Goal: Information Seeking & Learning: Learn about a topic

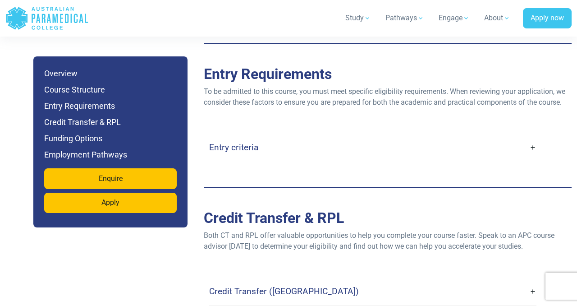
scroll to position [2346, 0]
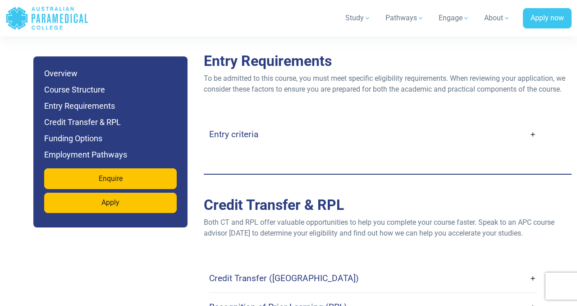
click at [251, 124] on link "Entry criteria" at bounding box center [372, 134] width 327 height 21
click at [535, 124] on link "Entry criteria" at bounding box center [372, 134] width 327 height 21
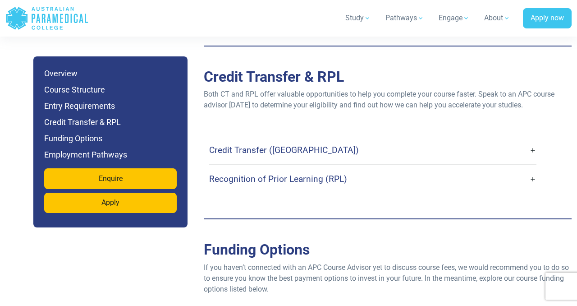
scroll to position [2759, 0]
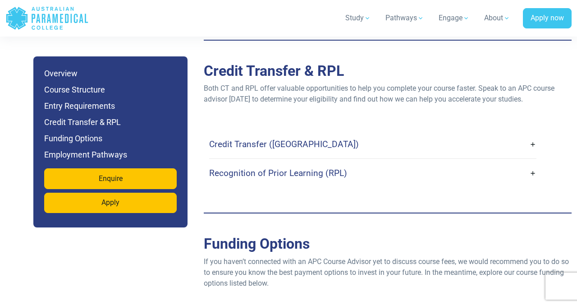
click at [382, 133] on link "Credit Transfer ([GEOGRAPHIC_DATA])" at bounding box center [372, 143] width 327 height 21
click at [332, 133] on link "Credit Transfer ([GEOGRAPHIC_DATA])" at bounding box center [372, 143] width 327 height 21
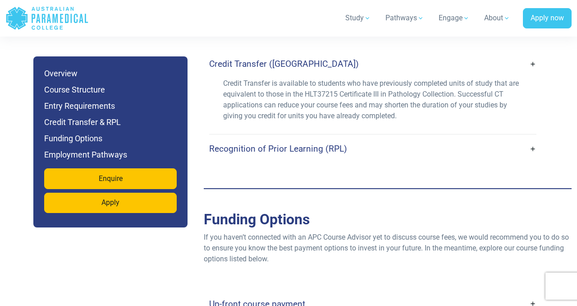
scroll to position [2840, 0]
click at [395, 138] on link "Recognition of Prior Learning (RPL)" at bounding box center [372, 148] width 327 height 21
click at [345, 138] on link "Recognition of Prior Learning (RPL)" at bounding box center [372, 148] width 327 height 21
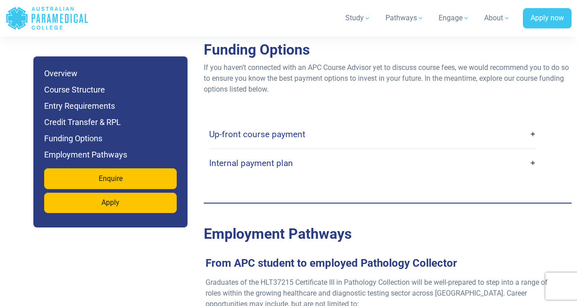
scroll to position [3100, 0]
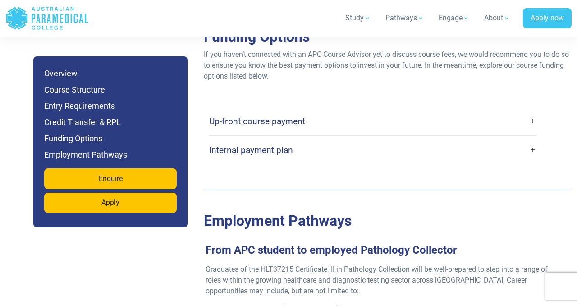
click at [344, 139] on link "Internal payment plan" at bounding box center [372, 149] width 327 height 21
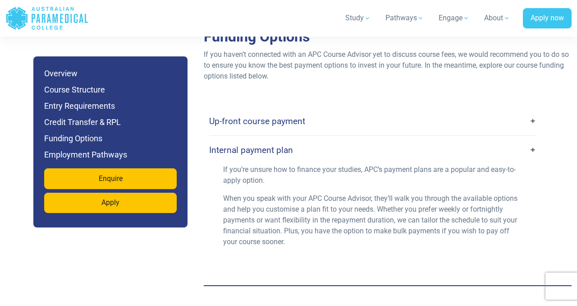
click at [335, 110] on link "Up-front course payment" at bounding box center [372, 120] width 327 height 21
click at [325, 110] on link "Up-front course payment" at bounding box center [372, 120] width 327 height 21
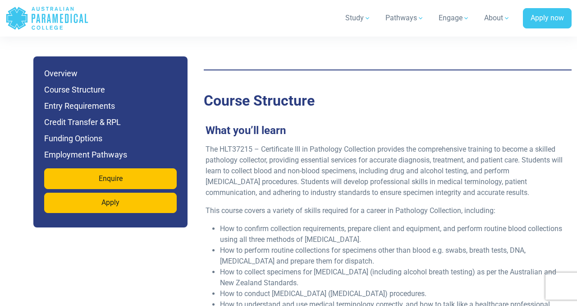
scroll to position [1562, 0]
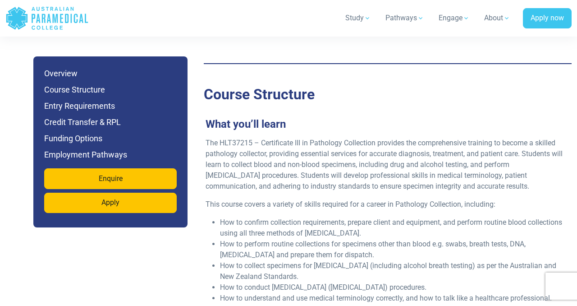
click at [315, 138] on p "The HLT37215 – Certificate III in Pathology Collection provides the comprehensi…" at bounding box center [384, 165] width 357 height 54
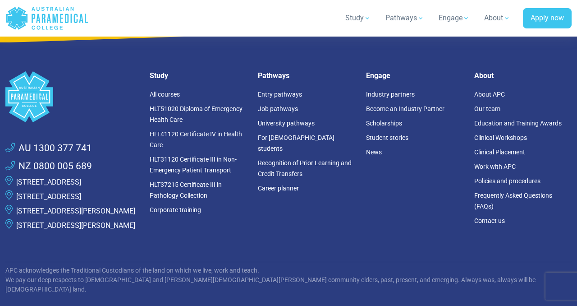
scroll to position [5111, 0]
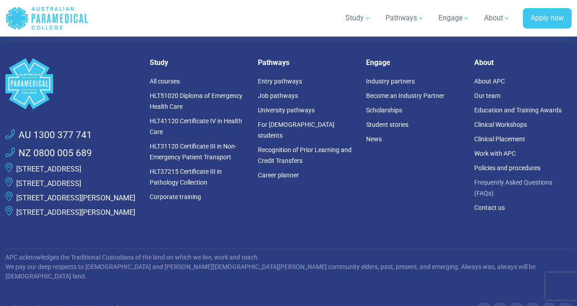
click at [489, 179] on link "Frequently Asked Questions (FAQs)" at bounding box center [513, 188] width 78 height 18
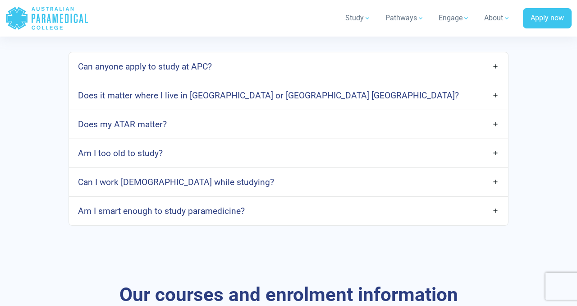
scroll to position [513, 0]
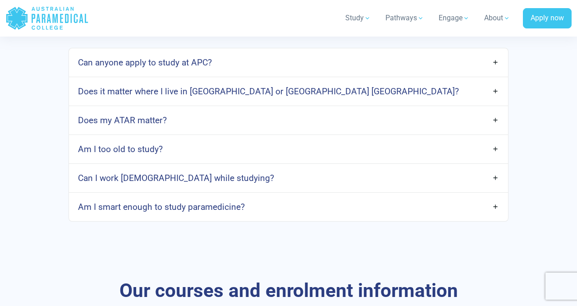
click at [403, 159] on link "Am I too old to study?" at bounding box center [289, 148] width 440 height 21
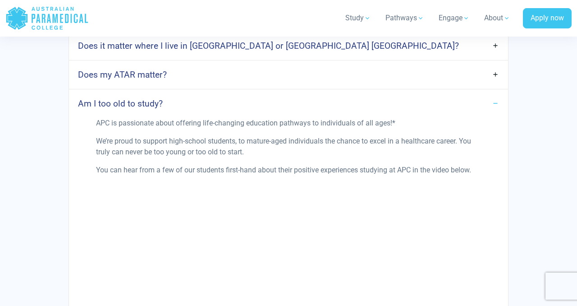
scroll to position [558, 0]
click at [409, 112] on link "Am I too old to study?" at bounding box center [289, 103] width 440 height 21
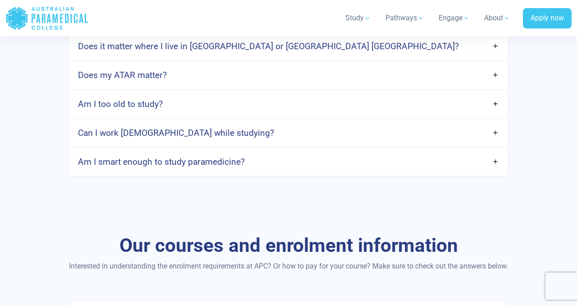
click at [401, 78] on link "Does my ATAR matter?" at bounding box center [289, 74] width 440 height 21
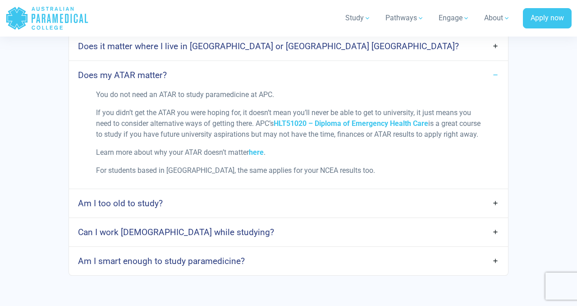
click at [401, 78] on link "Does my ATAR matter?" at bounding box center [289, 74] width 440 height 21
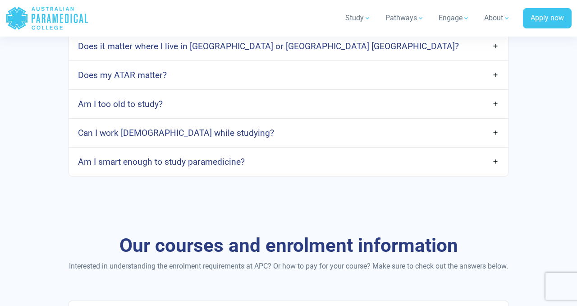
click at [358, 143] on link "Can I work full-time while studying?" at bounding box center [289, 132] width 440 height 21
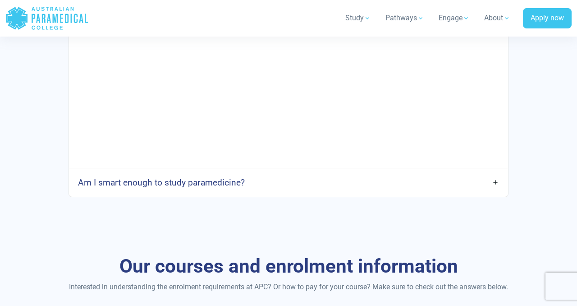
scroll to position [862, 0]
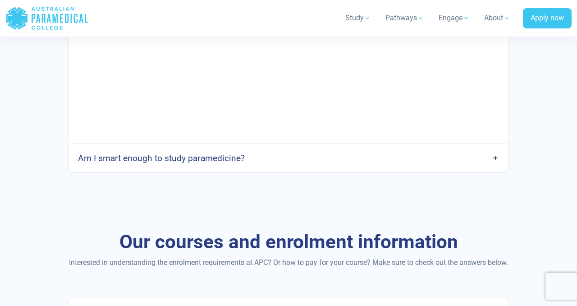
click at [328, 156] on link "Am I smart enough to study paramedicine?" at bounding box center [289, 157] width 440 height 21
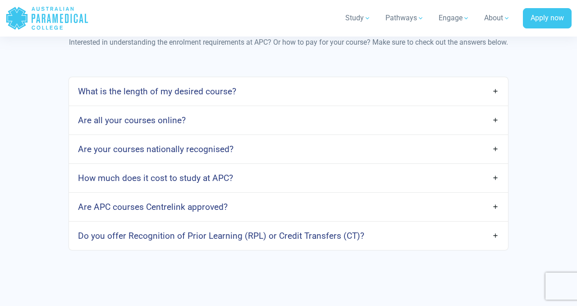
scroll to position [1347, 0]
click at [298, 115] on link "Are all your courses online?" at bounding box center [289, 119] width 440 height 21
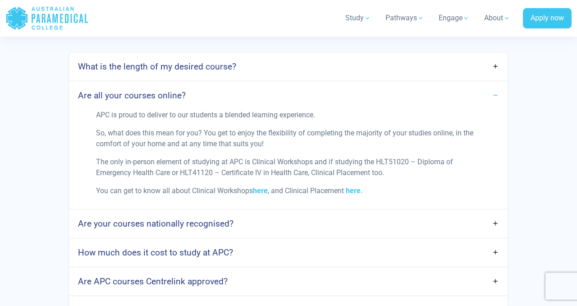
scroll to position [1358, 0]
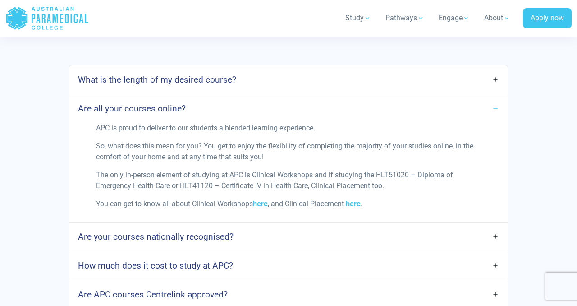
click at [271, 78] on link "What is the length of my desired course?" at bounding box center [289, 79] width 440 height 21
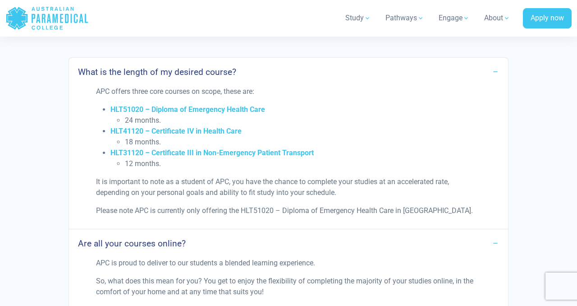
scroll to position [1365, 0]
drag, startPoint x: 233, startPoint y: 178, endPoint x: 365, endPoint y: 191, distance: 132.3
click at [365, 191] on p "It is important to note as a student of APC, you have the chance to complete yo…" at bounding box center [288, 188] width 385 height 22
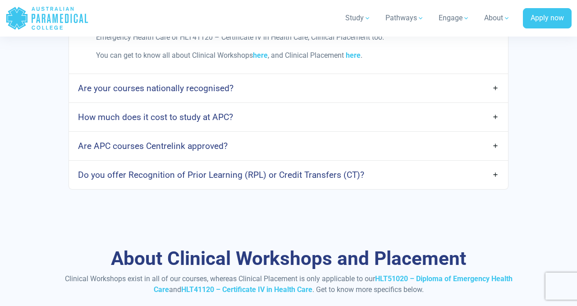
scroll to position [1654, 0]
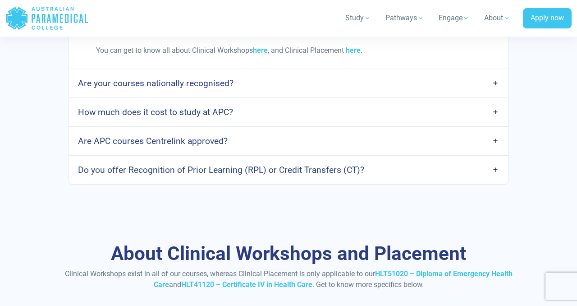
click at [309, 168] on h4 "Do you offer Recognition of Prior Learning (RPL) or Credit Transfers (CT)?" at bounding box center [221, 170] width 286 height 10
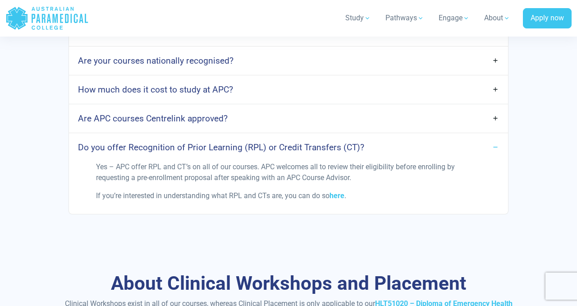
scroll to position [1681, 0]
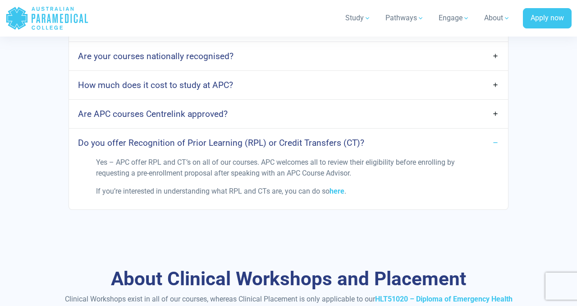
click at [292, 65] on link "Are your courses nationally recognised?" at bounding box center [289, 56] width 440 height 21
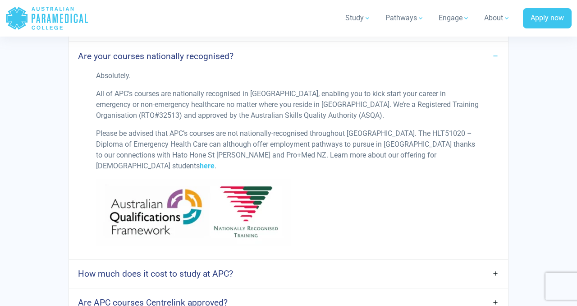
click at [291, 64] on link "Are your courses nationally recognised?" at bounding box center [289, 56] width 440 height 21
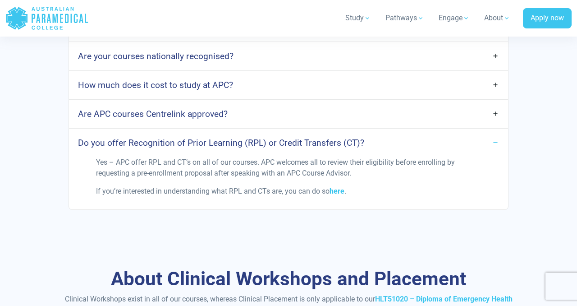
click at [289, 78] on link "How much does it cost to study at APC?" at bounding box center [289, 84] width 440 height 21
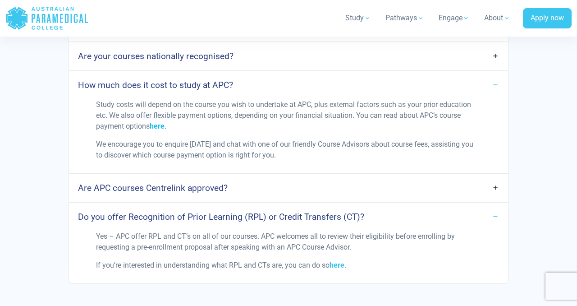
click at [158, 126] on link "here" at bounding box center [157, 126] width 15 height 9
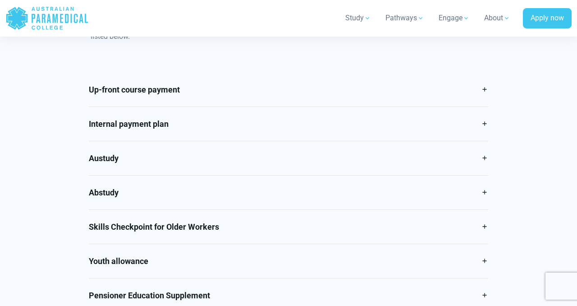
scroll to position [440, 0]
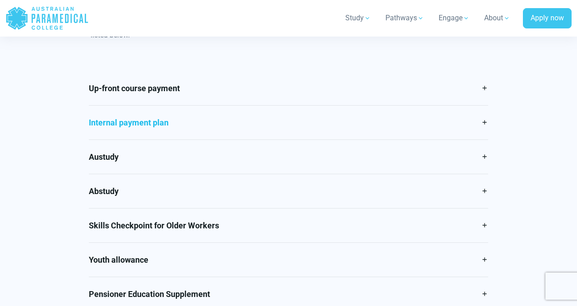
click at [247, 119] on link "Internal payment plan" at bounding box center [288, 122] width 399 height 34
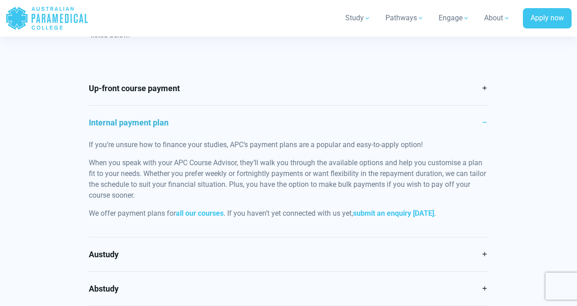
click at [247, 119] on link "Internal payment plan" at bounding box center [288, 122] width 399 height 34
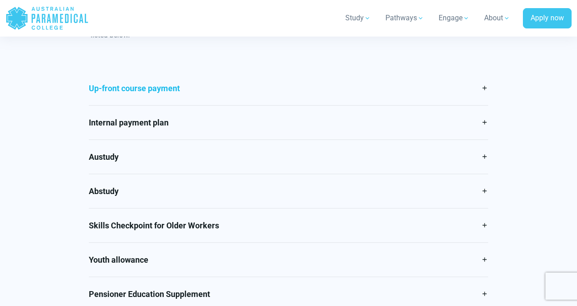
click at [237, 92] on link "Up-front course payment" at bounding box center [288, 88] width 399 height 34
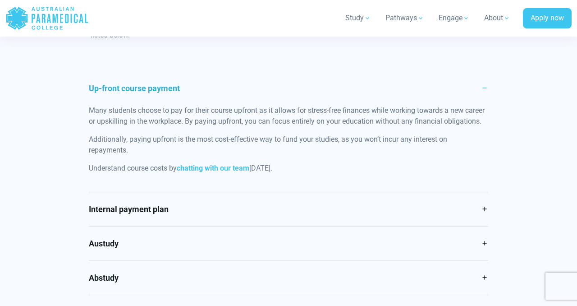
click at [237, 92] on link "Up-front course payment" at bounding box center [288, 88] width 399 height 34
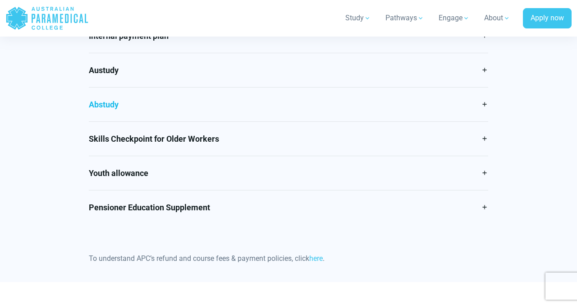
scroll to position [530, 0]
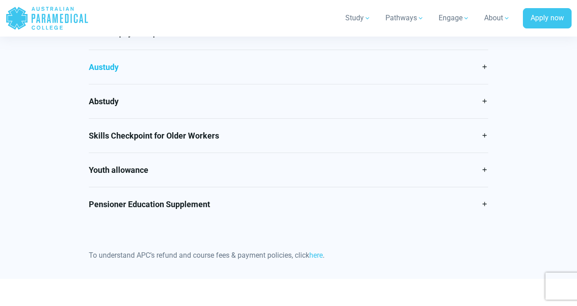
click at [211, 72] on link "Austudy" at bounding box center [288, 67] width 399 height 34
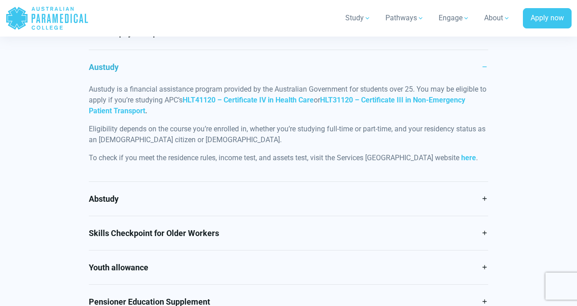
click at [211, 71] on link "Austudy" at bounding box center [288, 67] width 399 height 34
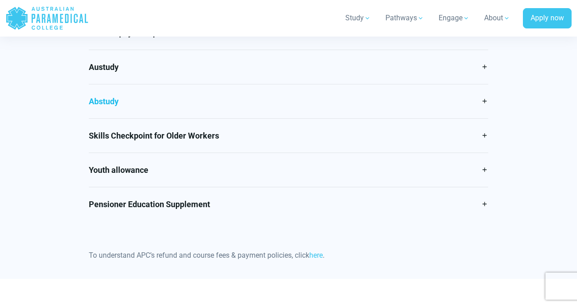
click at [204, 100] on link "Abstudy" at bounding box center [288, 101] width 399 height 34
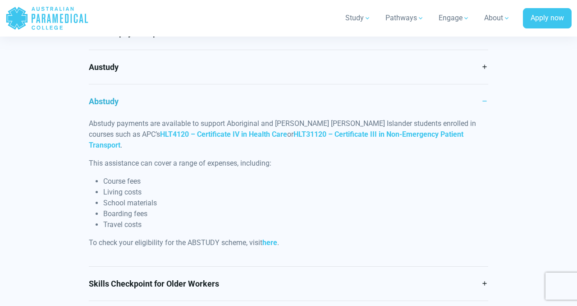
click at [204, 100] on link "Abstudy" at bounding box center [288, 101] width 399 height 34
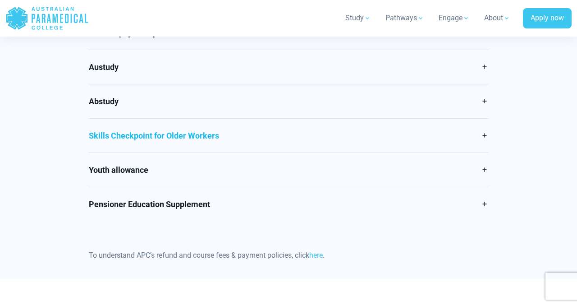
click at [192, 128] on link "Skills Checkpoint for Older Workers" at bounding box center [288, 136] width 399 height 34
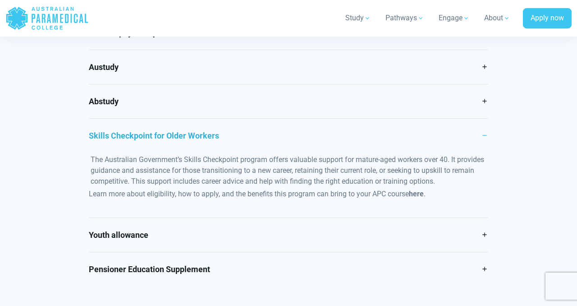
click at [192, 130] on link "Skills Checkpoint for Older Workers" at bounding box center [288, 136] width 399 height 34
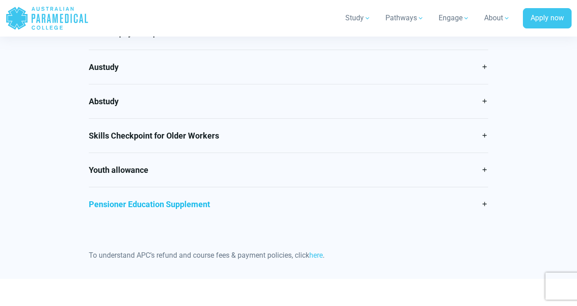
click at [253, 188] on link "Pensioner Education Supplement" at bounding box center [288, 204] width 399 height 34
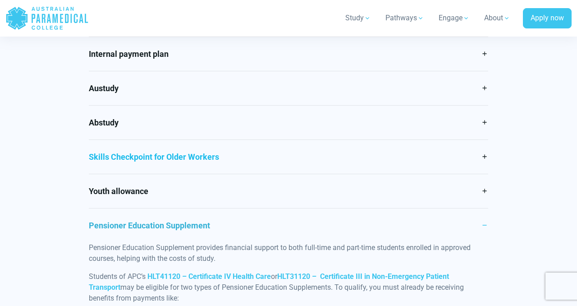
scroll to position [509, 0]
click at [283, 172] on link "Skills Checkpoint for Older Workers" at bounding box center [288, 157] width 399 height 34
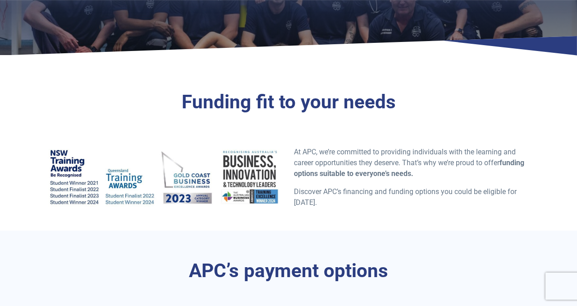
scroll to position [109, 0]
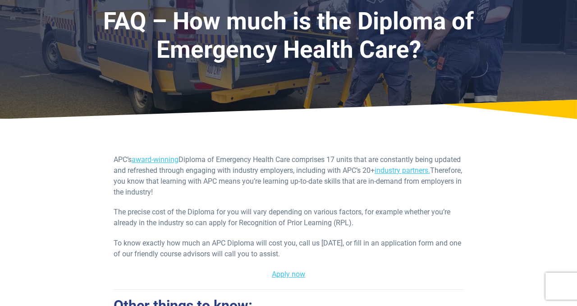
scroll to position [65, 0]
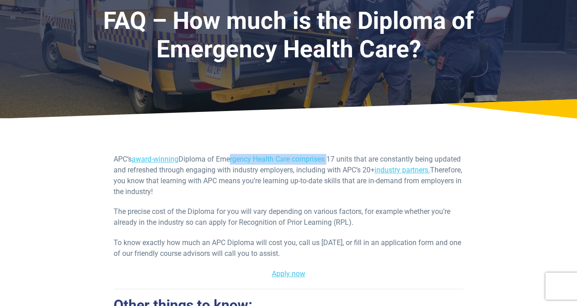
drag, startPoint x: 229, startPoint y: 159, endPoint x: 329, endPoint y: 160, distance: 99.6
click at [330, 161] on p "APC’s award-winning Diploma of Emergency Health Care comprises 17 units that ar…" at bounding box center [289, 175] width 350 height 43
click at [333, 158] on p "APC’s award-winning Diploma of Emergency Health Care comprises 17 units that ar…" at bounding box center [289, 175] width 350 height 43
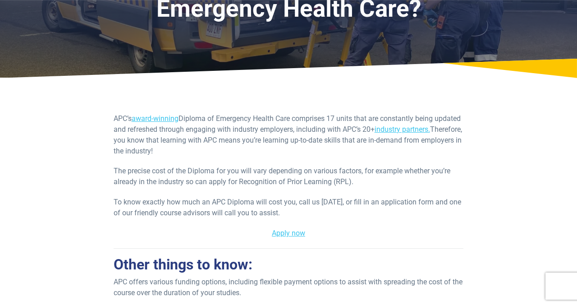
scroll to position [109, 0]
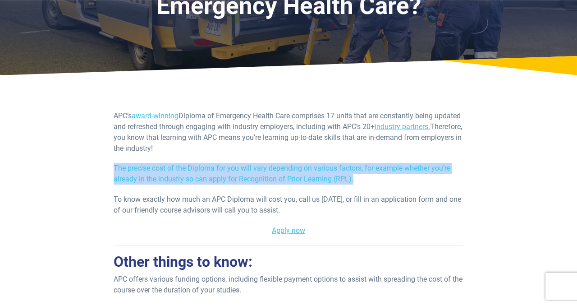
drag, startPoint x: 113, startPoint y: 170, endPoint x: 357, endPoint y: 180, distance: 244.1
click at [357, 180] on p "The precise cost of the Diploma for you will vary depending on various factors,…" at bounding box center [289, 174] width 350 height 22
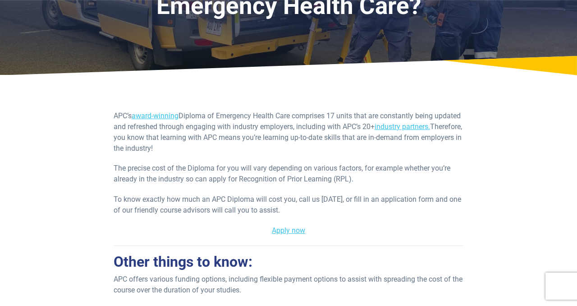
click at [380, 184] on p "The precise cost of the Diploma for you will vary depending on various factors,…" at bounding box center [289, 174] width 350 height 22
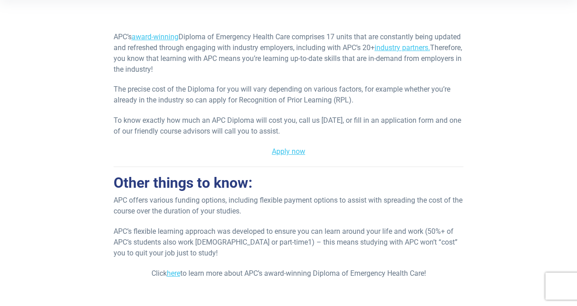
scroll to position [176, 0]
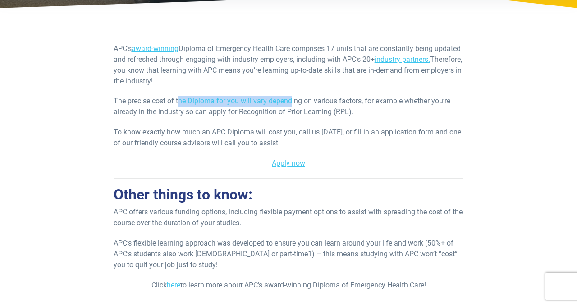
drag, startPoint x: 178, startPoint y: 100, endPoint x: 308, endPoint y: 93, distance: 130.4
click at [308, 93] on div "APC’s award-winning Diploma of Emergency Health Care comprises 17 units that ar…" at bounding box center [289, 171] width 350 height 257
click at [369, 107] on p "The precise cost of the Diploma for you will vary depending on various factors,…" at bounding box center [289, 107] width 350 height 22
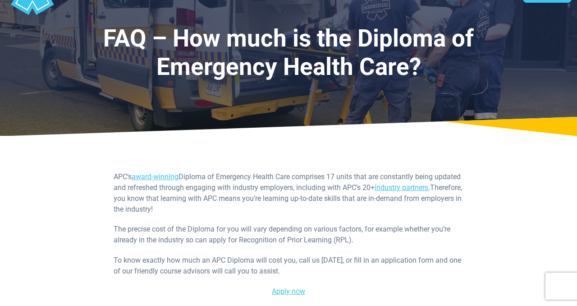
scroll to position [0, 0]
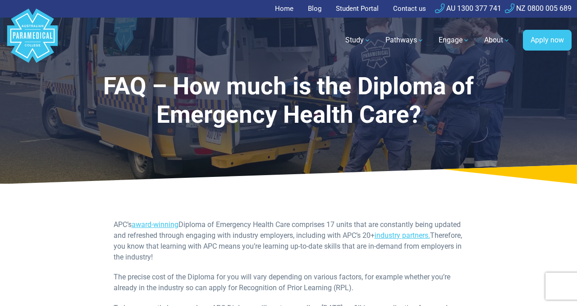
click at [303, 224] on p "APC’s award-winning Diploma of Emergency Health Care comprises 17 units that ar…" at bounding box center [289, 240] width 350 height 43
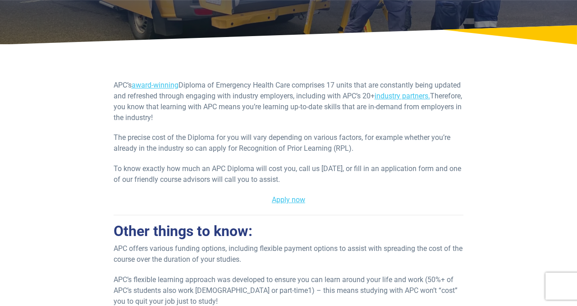
scroll to position [140, 0]
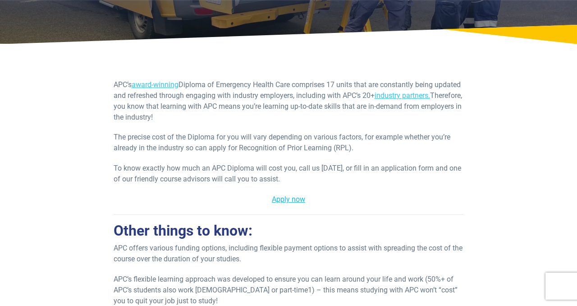
click at [289, 199] on link "Apply now" at bounding box center [288, 199] width 33 height 9
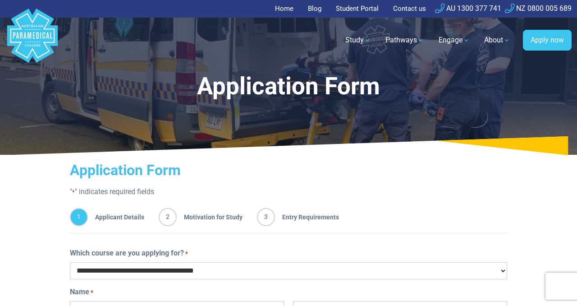
click at [349, 6] on link "Student Portal" at bounding box center [357, 9] width 54 height 18
